Goal: Use online tool/utility: Utilize a website feature to perform a specific function

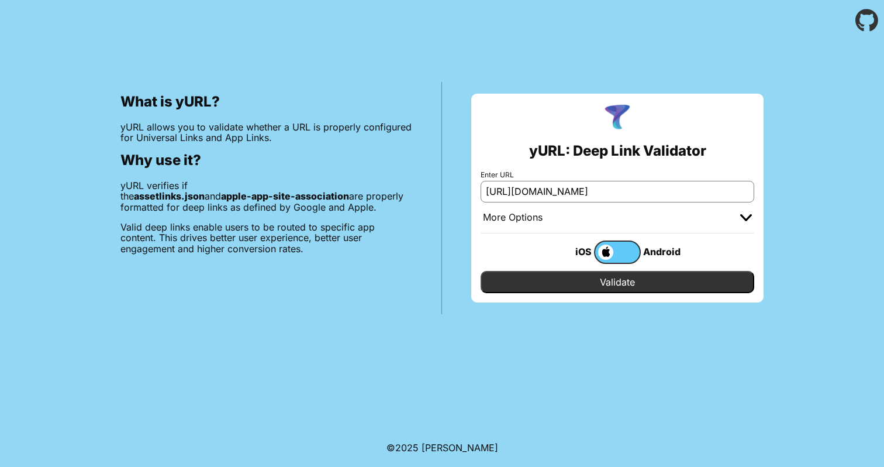
type input "[URL][DOMAIN_NAME]"
click at [637, 287] on input "Validate" at bounding box center [618, 282] width 274 height 22
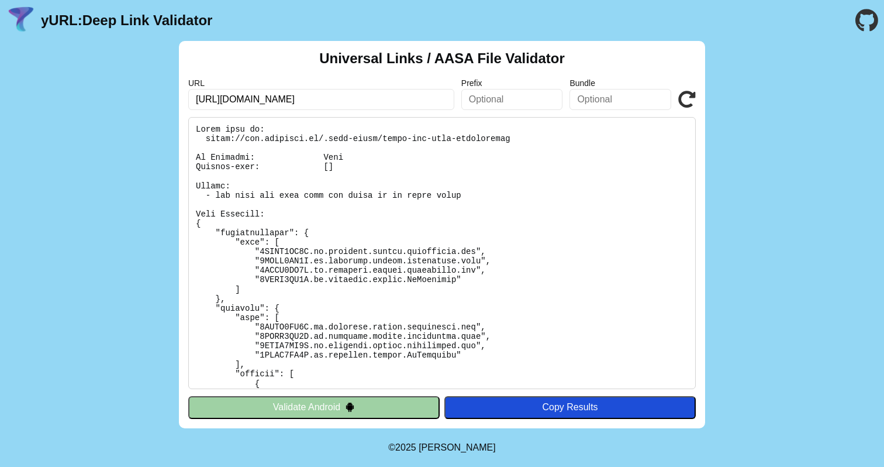
click at [420, 408] on button "Validate Android" at bounding box center [313, 407] width 251 height 22
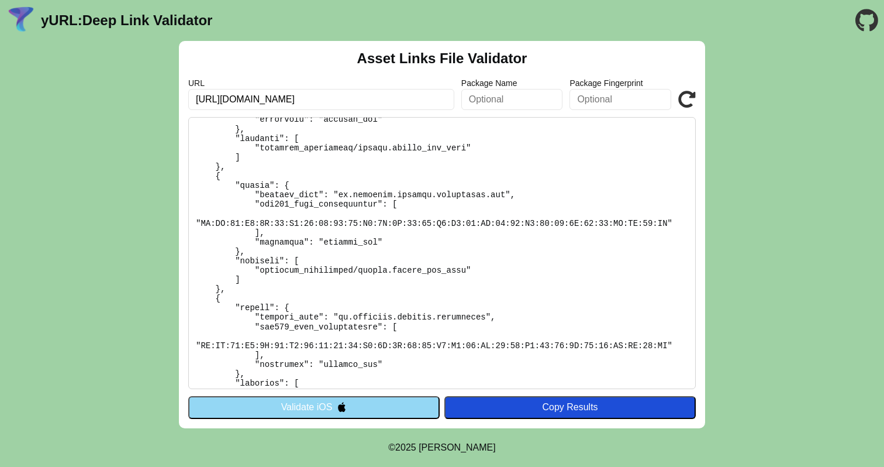
scroll to position [204, 0]
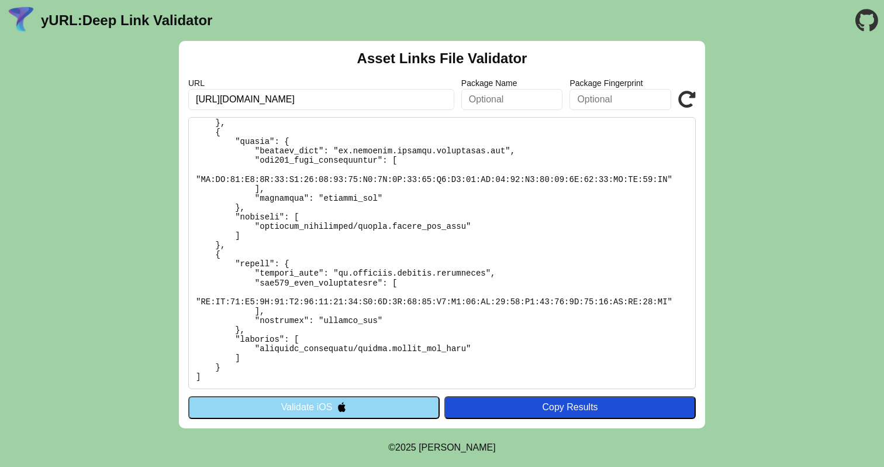
click at [382, 409] on button "Validate iOS" at bounding box center [313, 407] width 251 height 22
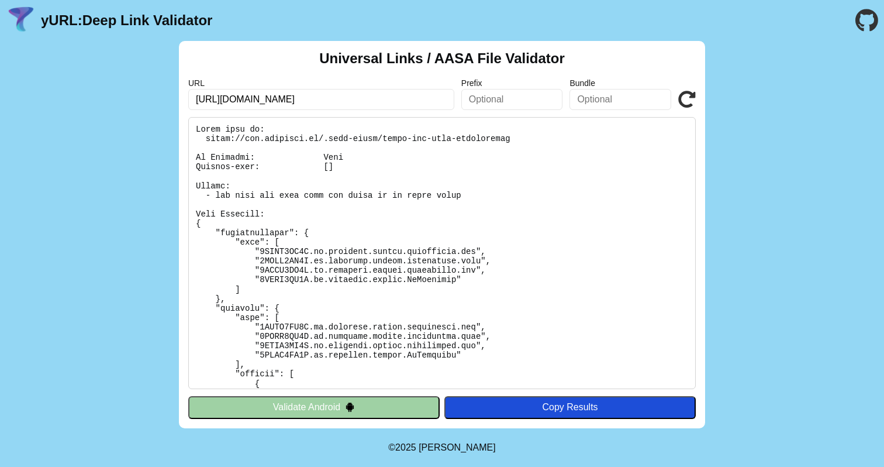
click at [382, 407] on button "Validate Android" at bounding box center [313, 407] width 251 height 22
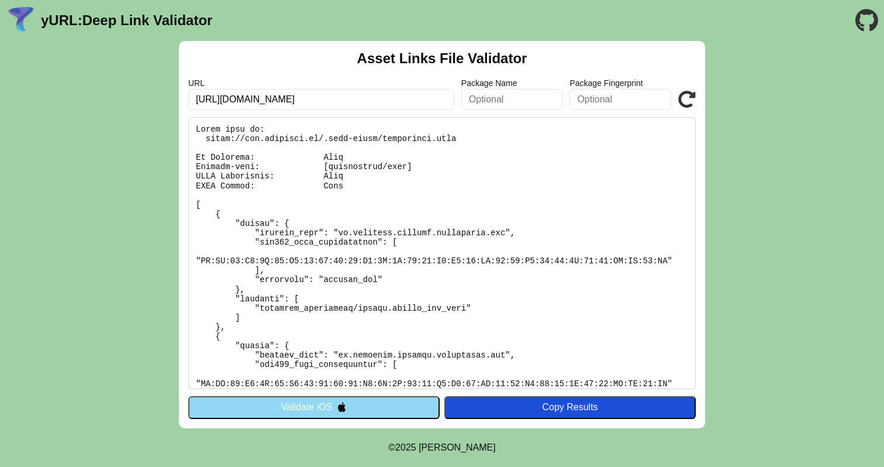
scroll to position [77, 0]
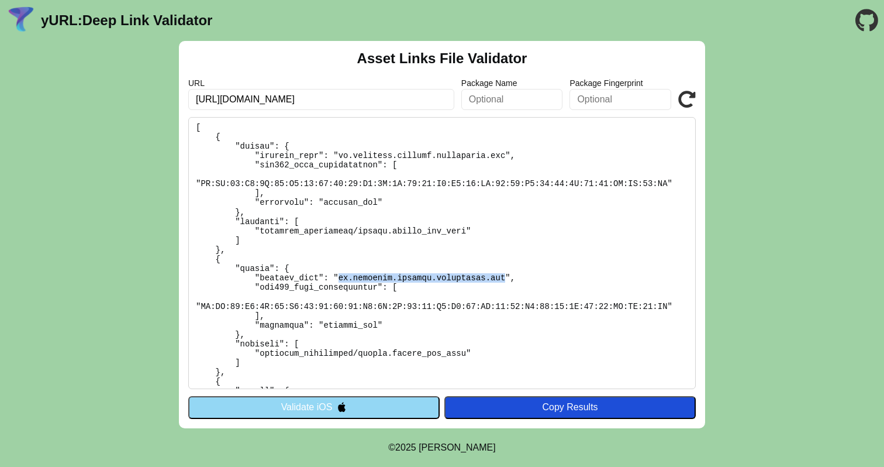
drag, startPoint x: 504, startPoint y: 280, endPoint x: 340, endPoint y: 277, distance: 164.3
click at [340, 277] on pre at bounding box center [442, 253] width 508 height 272
copy pre "ch.viollier.android.myviollier.qas"
click at [500, 108] on input "text" at bounding box center [512, 99] width 102 height 21
paste input "ch.viollier.android.myviollier.qas"
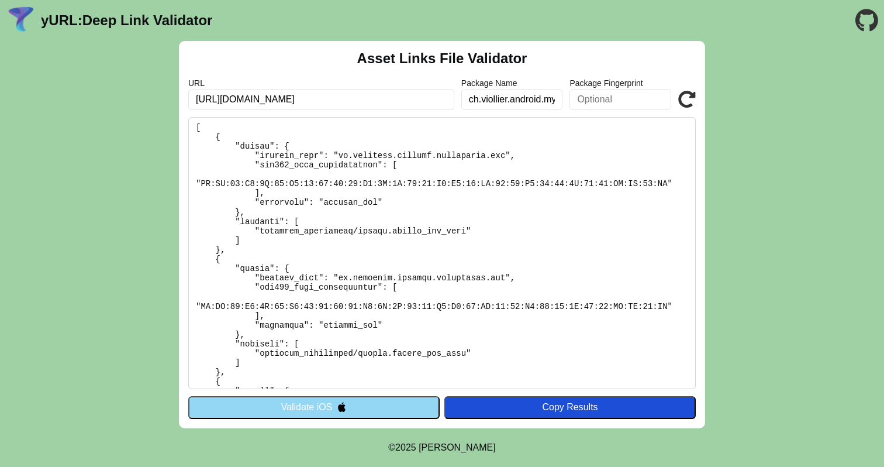
scroll to position [0, 44]
type input "ch.viollier.android.myviollier.qas"
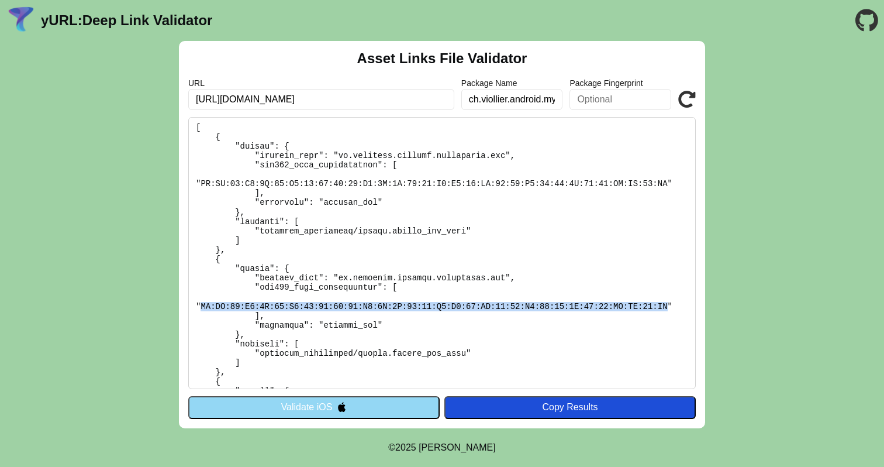
drag, startPoint x: 200, startPoint y: 308, endPoint x: 667, endPoint y: 305, distance: 467.2
click at [667, 305] on pre at bounding box center [442, 253] width 508 height 272
copy pre "ED:EF:10:E4:8A:86:F2:93:21:23:80:E1:1E:4B:99:66:C0:B6:21:BD:24:83:E3:33:13:7E:6…"
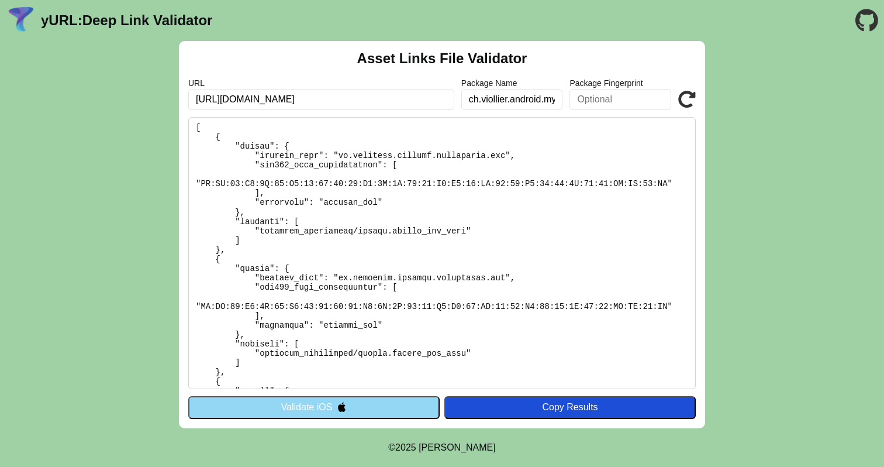
click at [635, 107] on input "text" at bounding box center [620, 99] width 102 height 21
paste input "ED:EF:10:E4:8A:86:F2:93:21:23:80:E1:1E:4B:99:66:C0:B6:21:BD:24:83:E3:33:13:7E:6…"
type input "ED:EF:10:E4:8A:86:F2:93:21:23:80:E1:1E:4B:99:66:C0:B6:21:BD:24:83:E3:33:13:7E:6…"
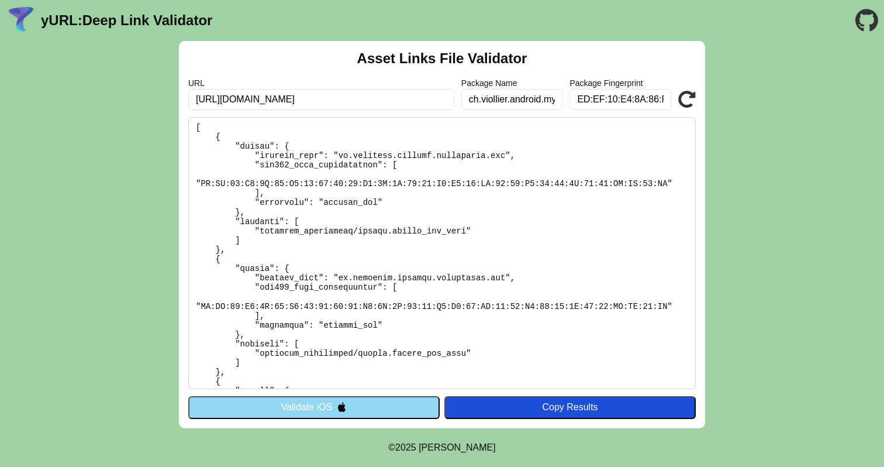
click at [695, 89] on div "URL https://www.viollier.ch/ Package Name ch.viollier.android.myviollier.qas Pa…" at bounding box center [442, 94] width 508 height 32
click at [685, 96] on icon at bounding box center [687, 100] width 18 height 18
